Goal: Task Accomplishment & Management: Complete application form

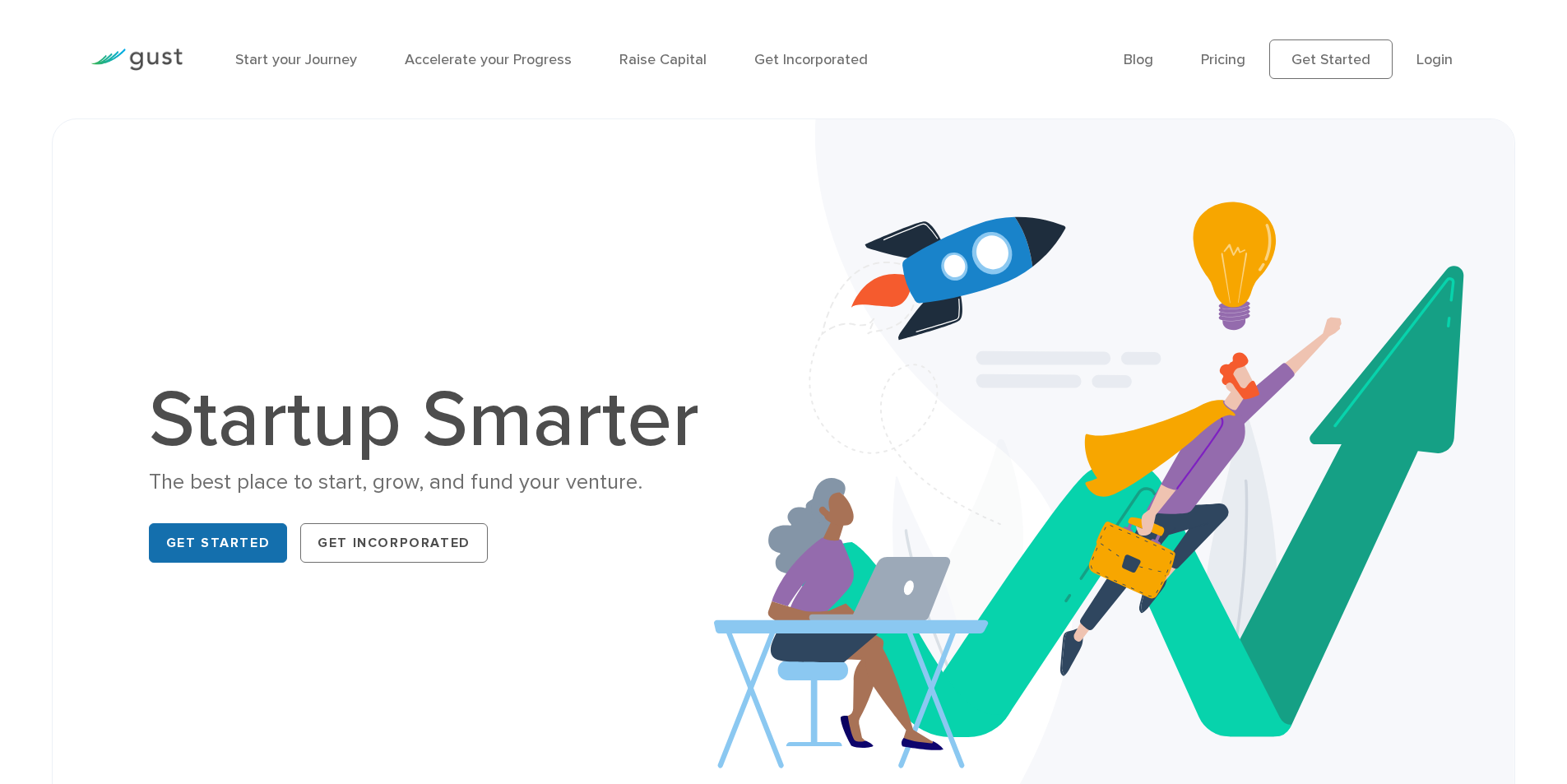
click at [222, 551] on link "Get Started" at bounding box center [218, 543] width 139 height 40
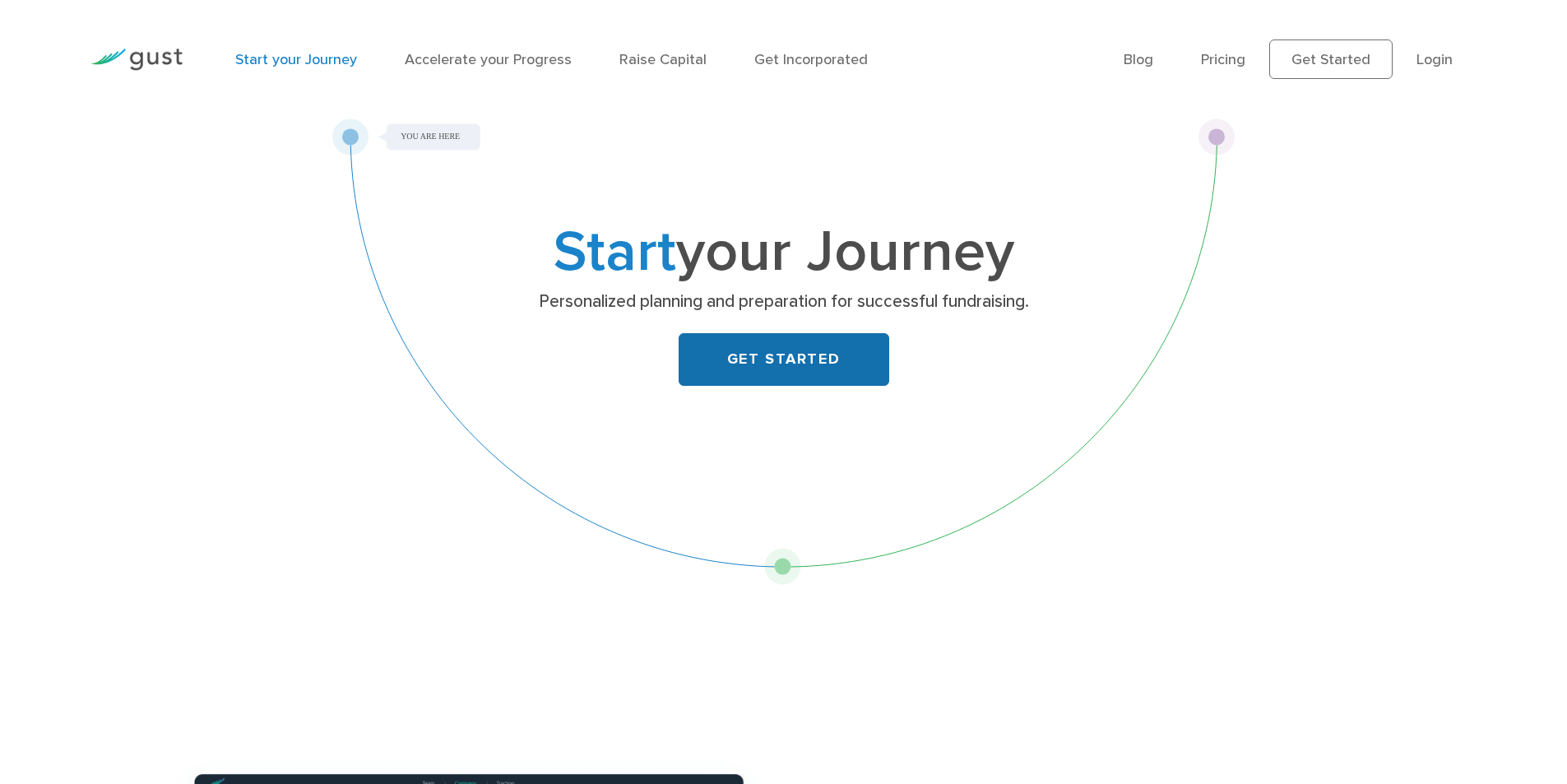
click at [800, 357] on link "GET STARTED" at bounding box center [784, 359] width 210 height 52
click at [773, 364] on link "GET STARTED" at bounding box center [784, 359] width 210 height 52
